Goal: Task Accomplishment & Management: Manage account settings

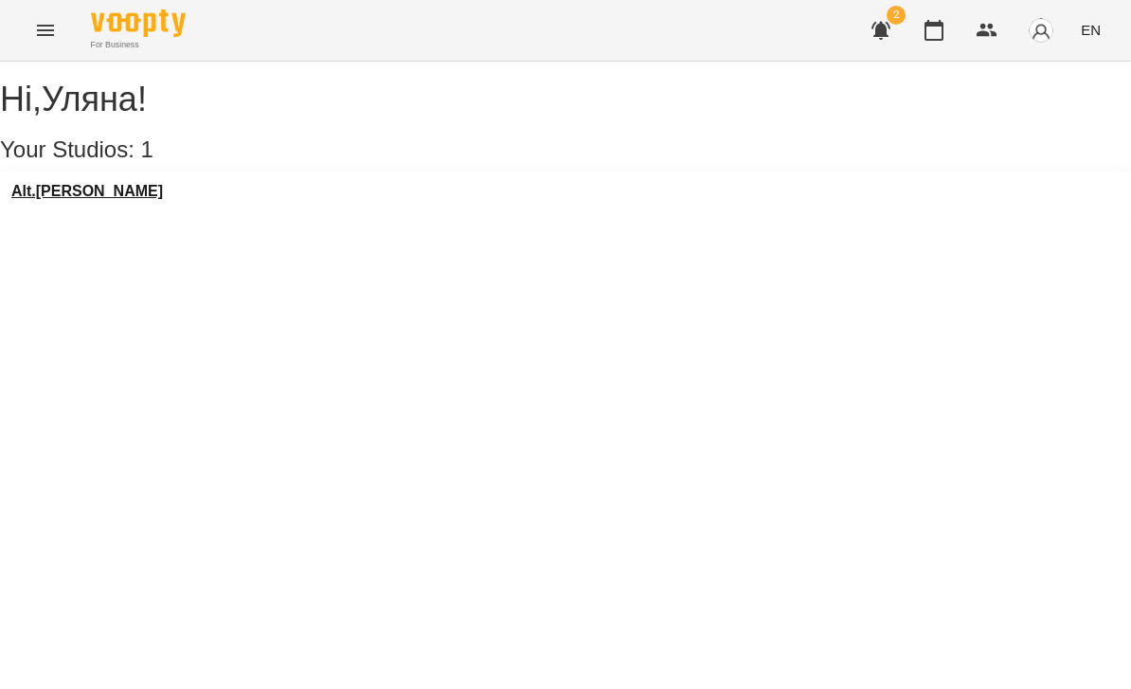
click at [78, 200] on h3 "Alt.[PERSON_NAME]" at bounding box center [87, 191] width 152 height 17
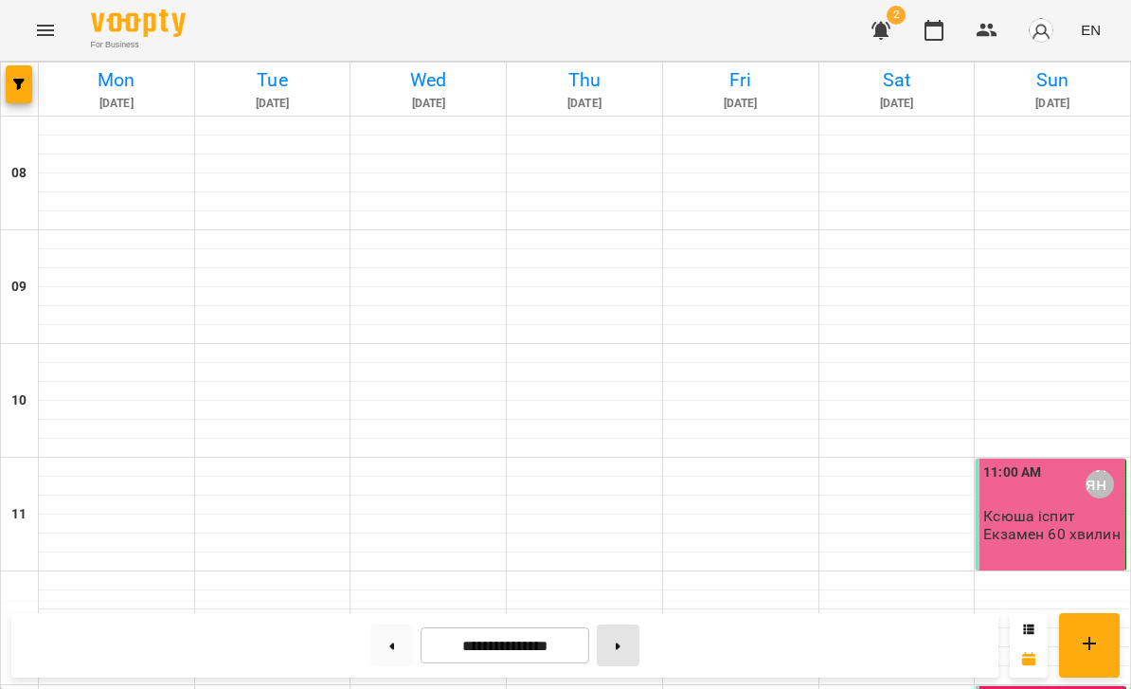
click at [619, 643] on icon at bounding box center [618, 646] width 5 height 7
type input "**********"
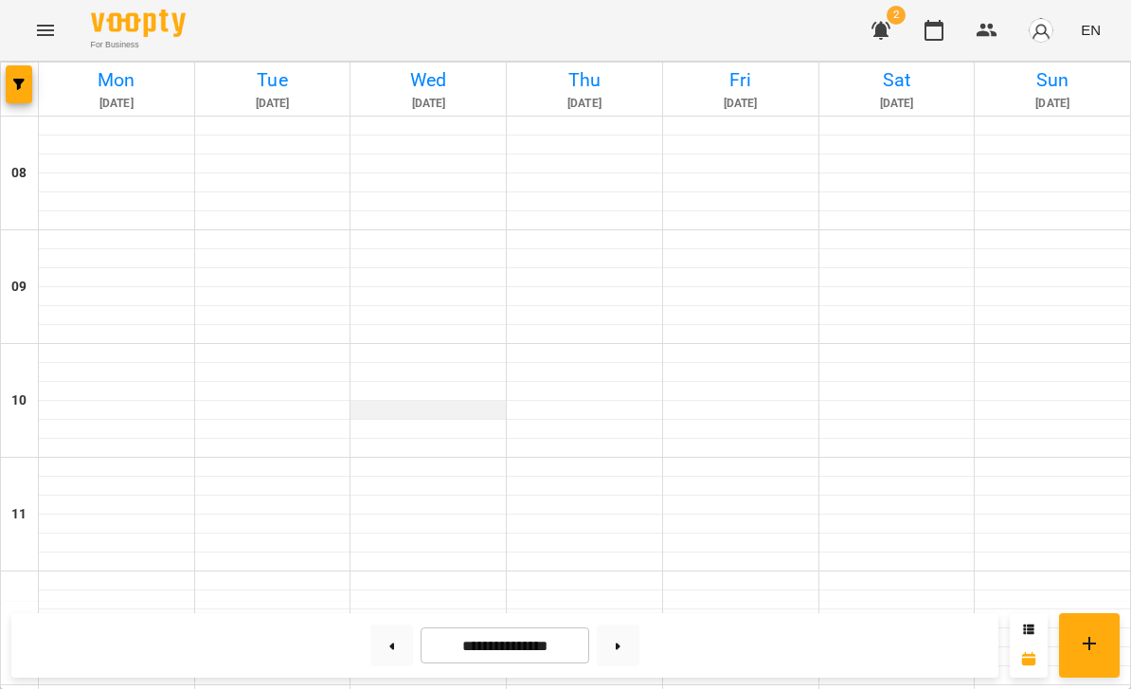
scroll to position [947, 0]
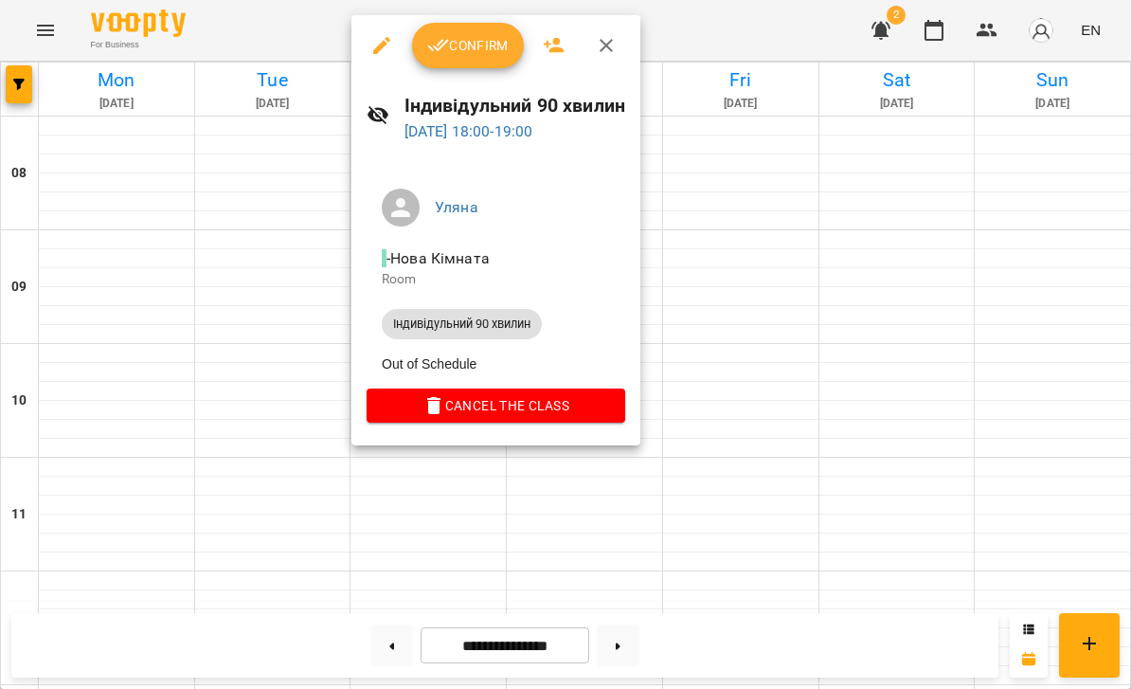
click at [717, 303] on div at bounding box center [565, 344] width 1131 height 689
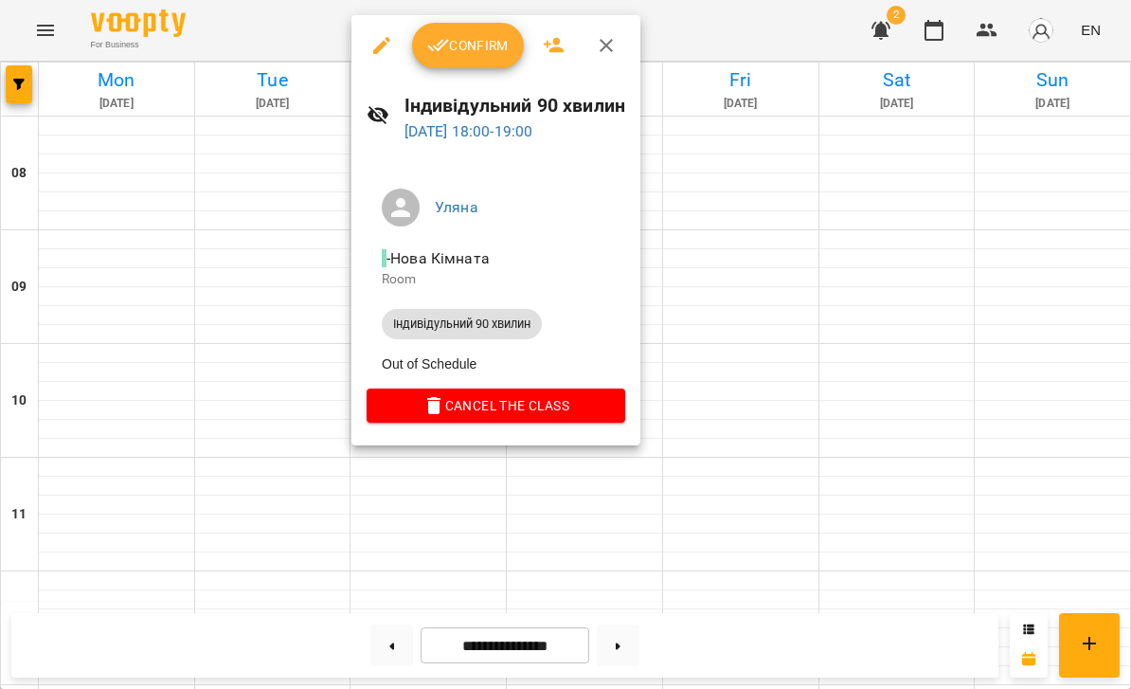
click at [700, 317] on div at bounding box center [565, 344] width 1131 height 689
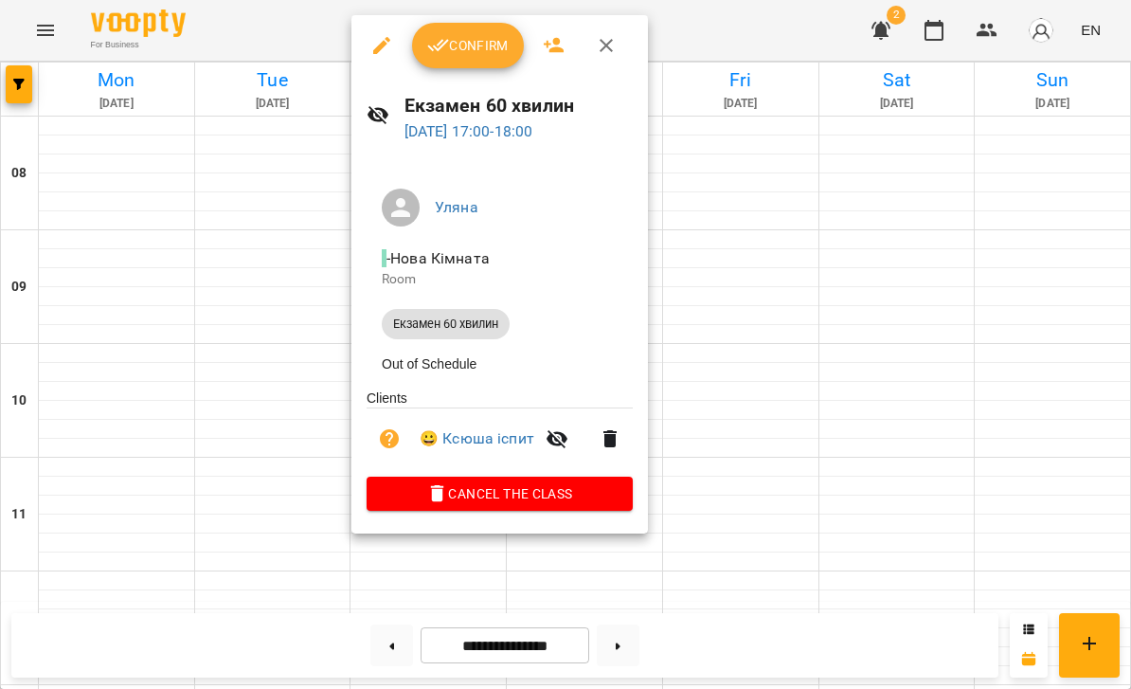
click at [710, 173] on div at bounding box center [565, 344] width 1131 height 689
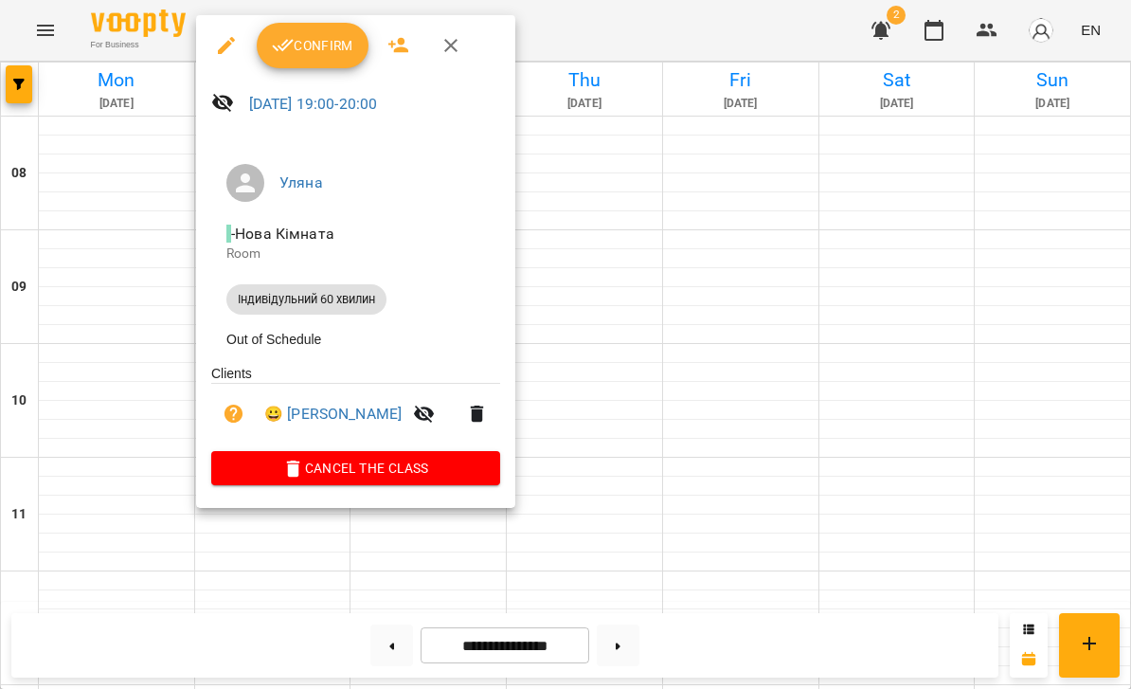
click at [812, 221] on div at bounding box center [565, 344] width 1131 height 689
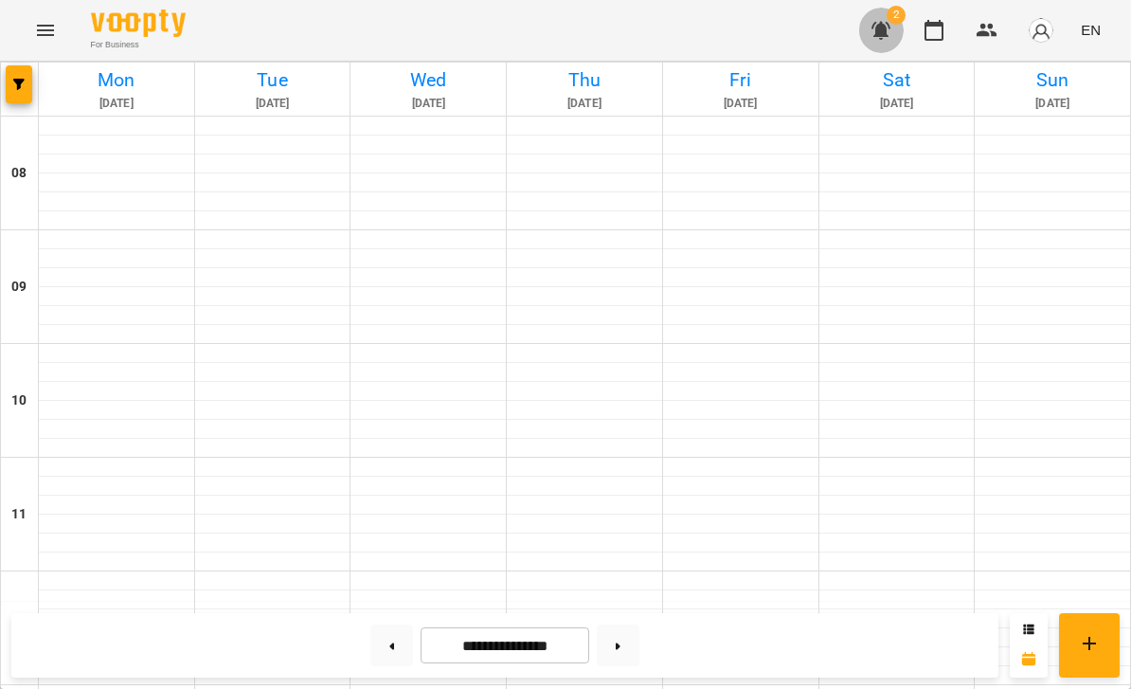
click at [892, 30] on icon "button" at bounding box center [881, 30] width 23 height 23
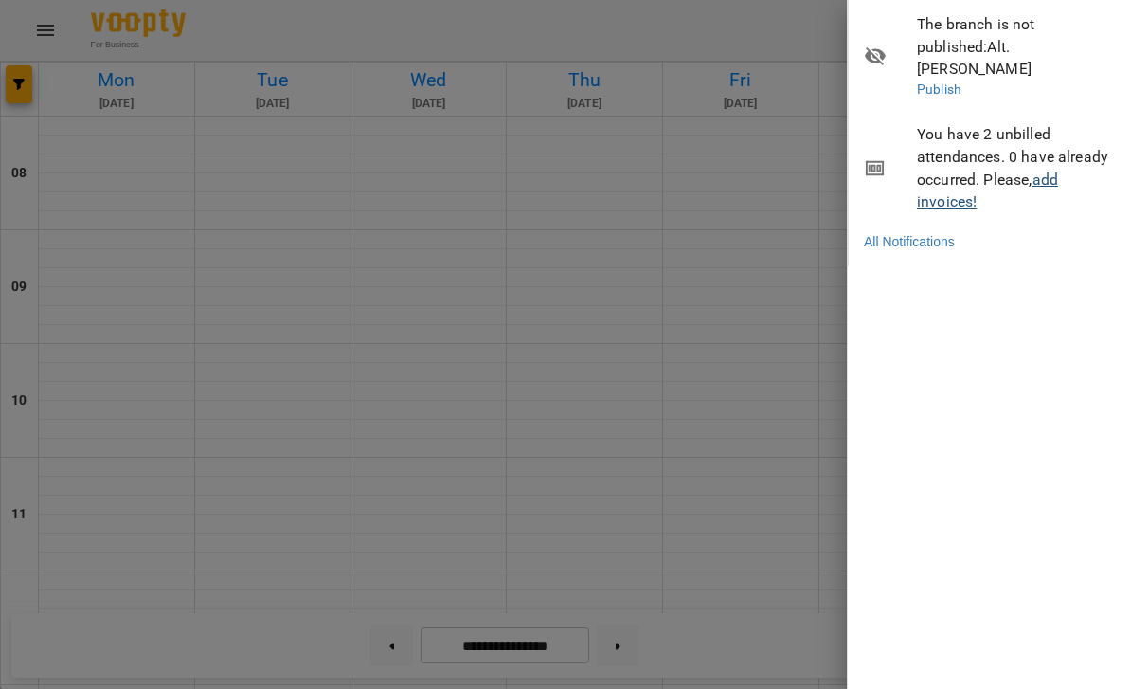
click at [1050, 171] on link "add invoices!" at bounding box center [987, 191] width 141 height 41
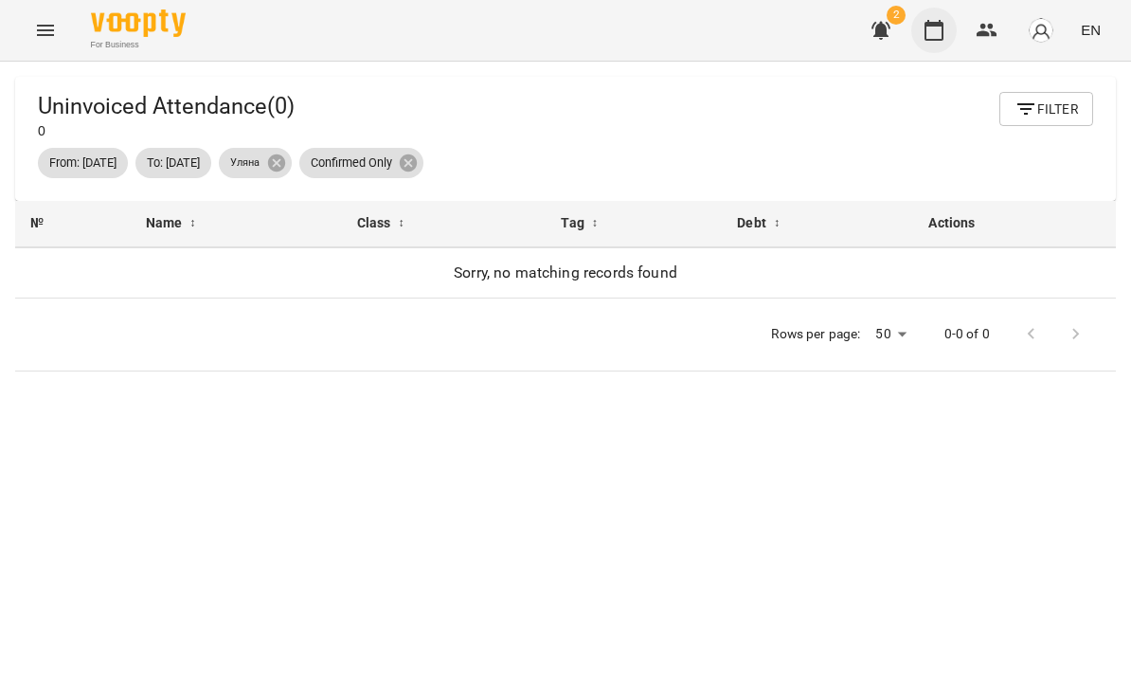
click at [930, 30] on icon "button" at bounding box center [934, 30] width 23 height 23
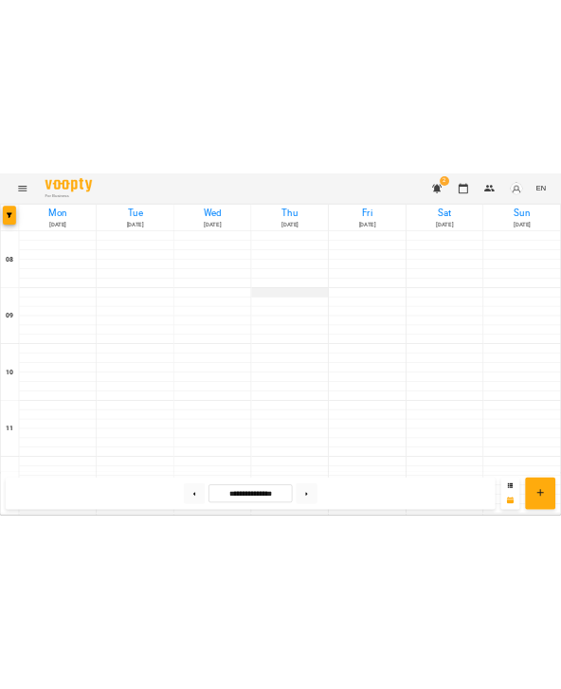
scroll to position [626, 0]
